Goal: Task Accomplishment & Management: Manage account settings

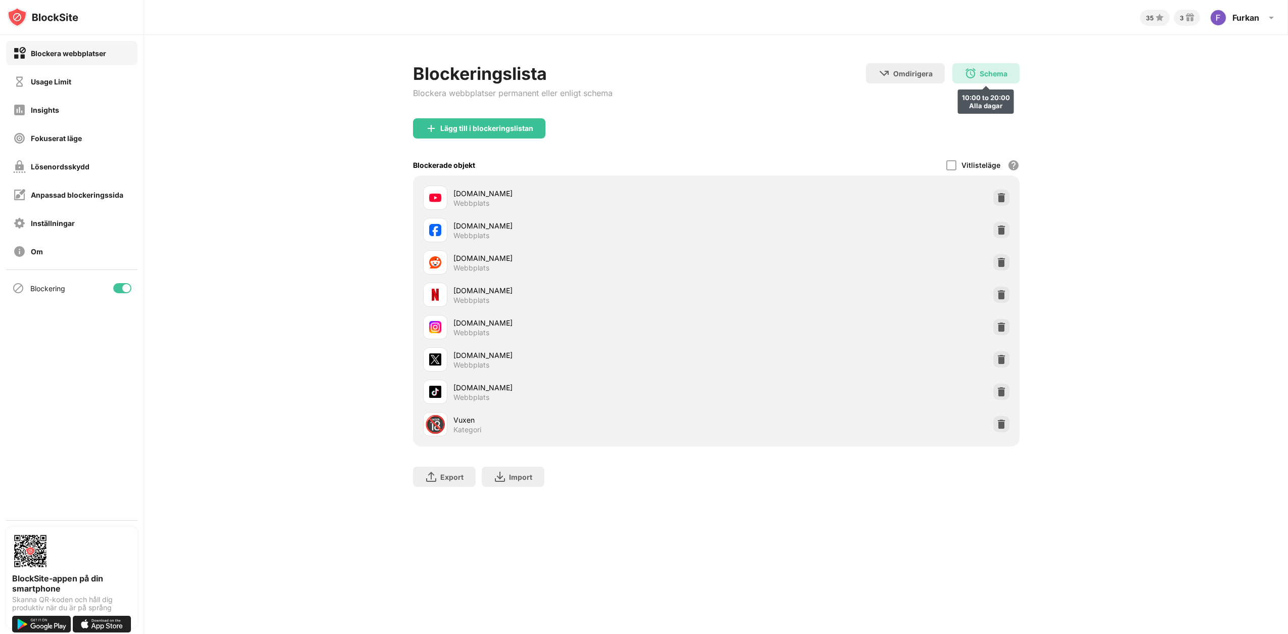
click at [978, 73] on div "Schema 10:00 to 20:00 Alla dagar" at bounding box center [985, 73] width 67 height 20
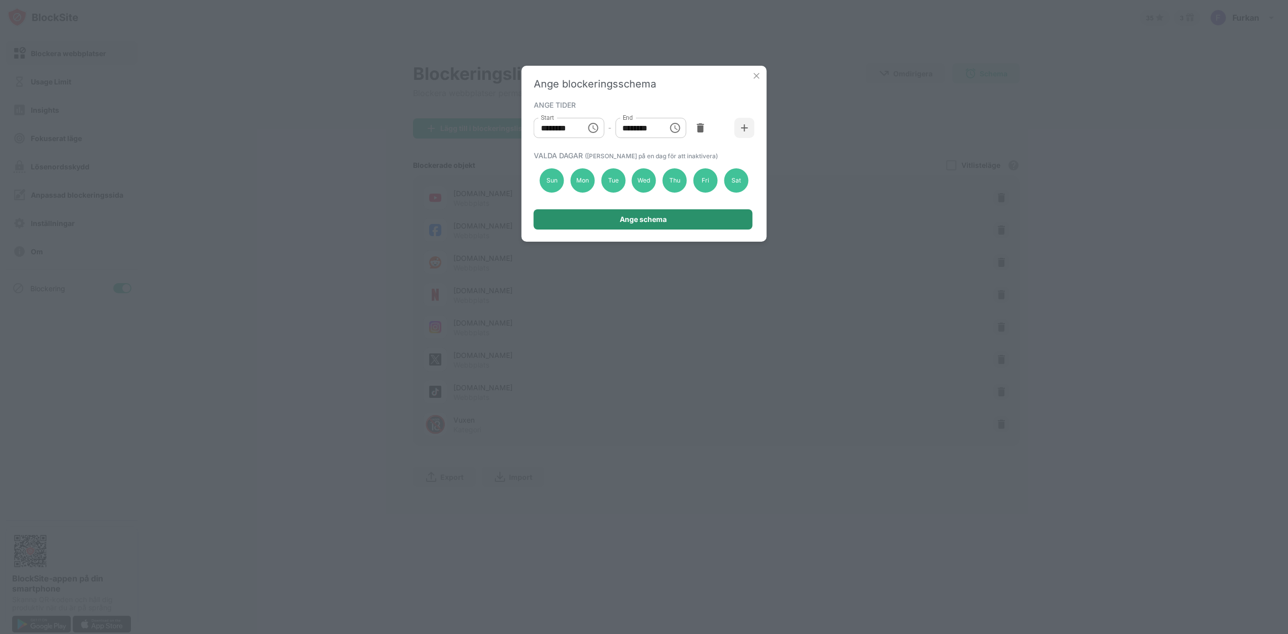
click at [635, 220] on div "Ange schema" at bounding box center [643, 219] width 47 height 8
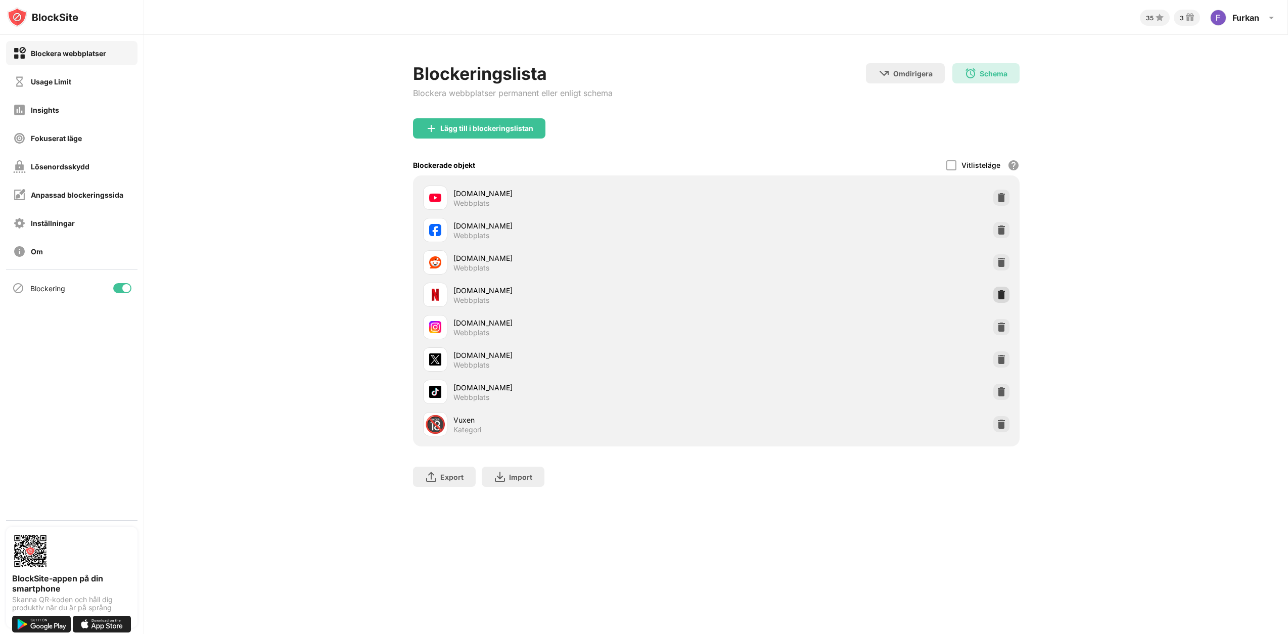
click at [999, 296] on img at bounding box center [1001, 295] width 10 height 10
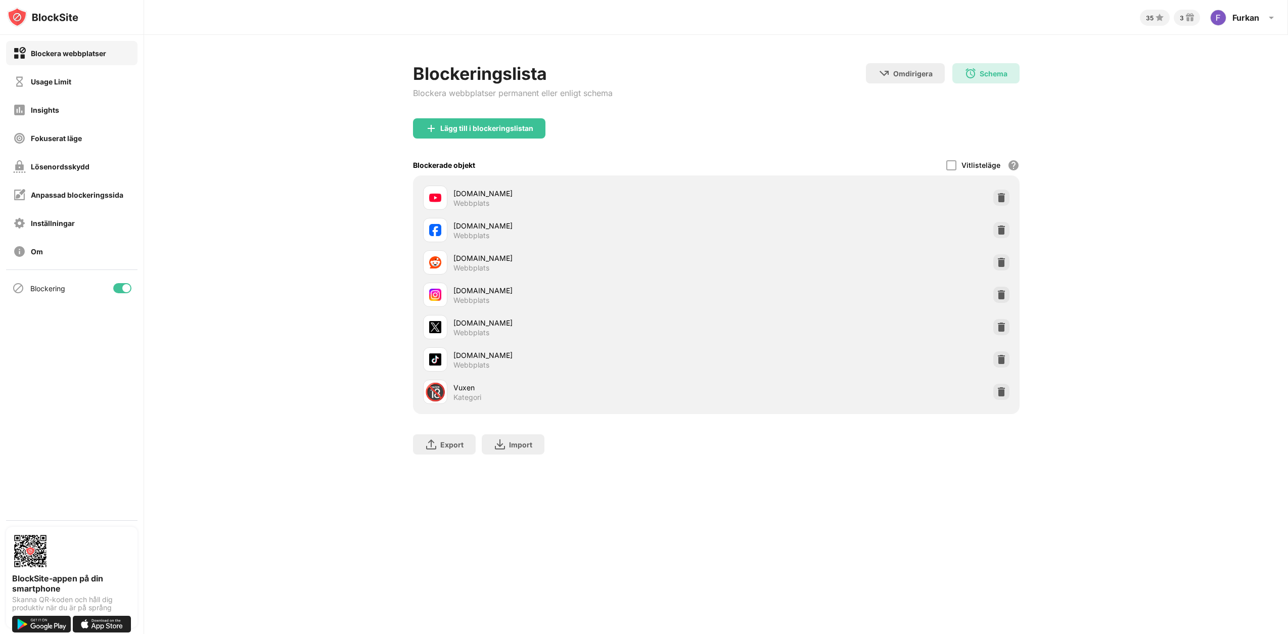
click at [904, 119] on div "Lägg till i blockeringslistan" at bounding box center [716, 136] width 607 height 36
click at [73, 93] on div "Usage Limit" at bounding box center [71, 81] width 131 height 24
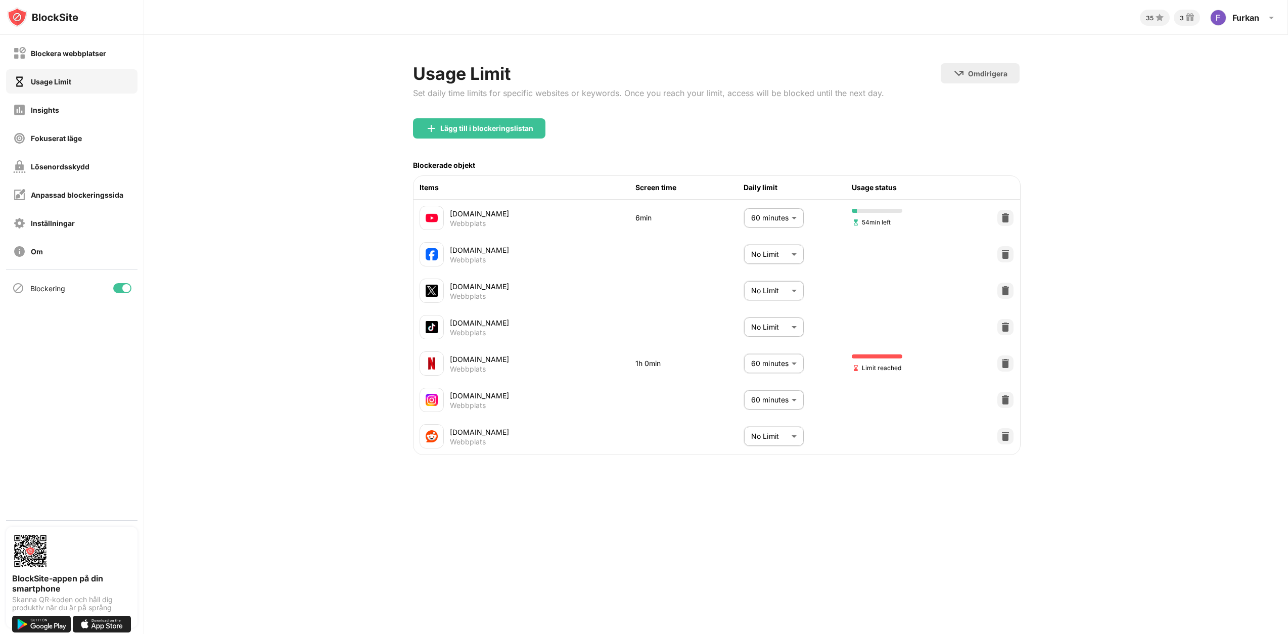
click at [766, 363] on body "Blockera webbplatser Usage Limit Insights Fokuserat läge Lösenordsskydd Anpassa…" at bounding box center [644, 317] width 1288 height 634
click at [766, 481] on p "2 hours" at bounding box center [767, 476] width 52 height 11
type input "***"
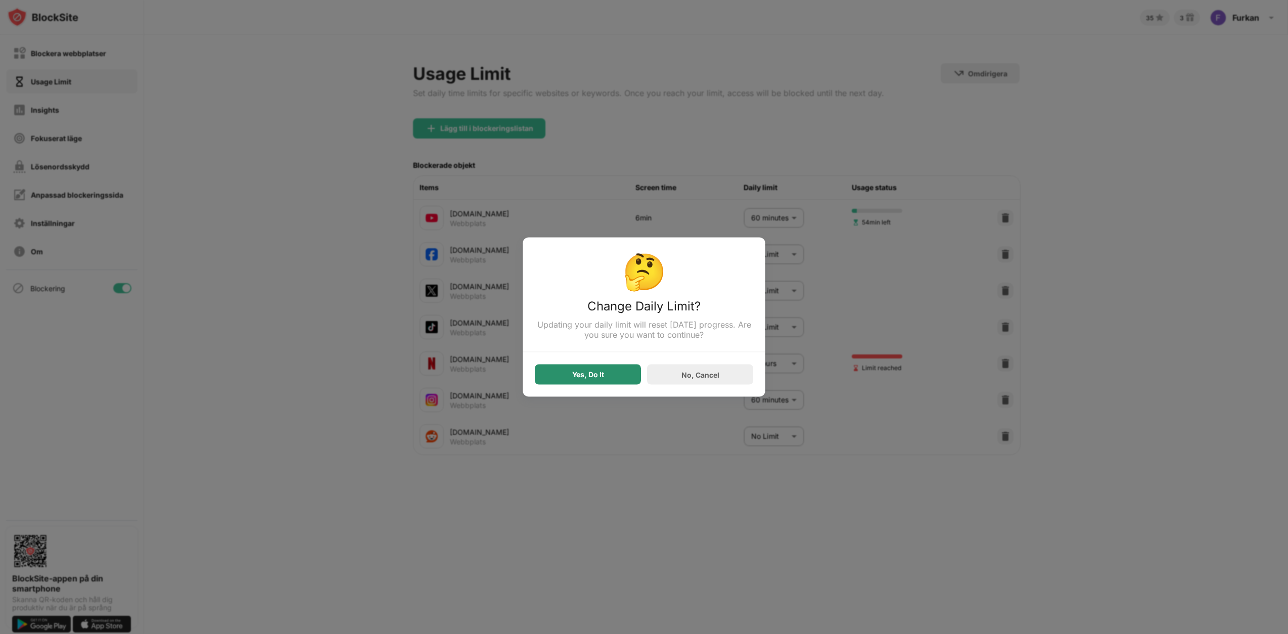
click at [613, 374] on div "Yes, Do It" at bounding box center [588, 374] width 106 height 20
